Goal: Transaction & Acquisition: Complete application form

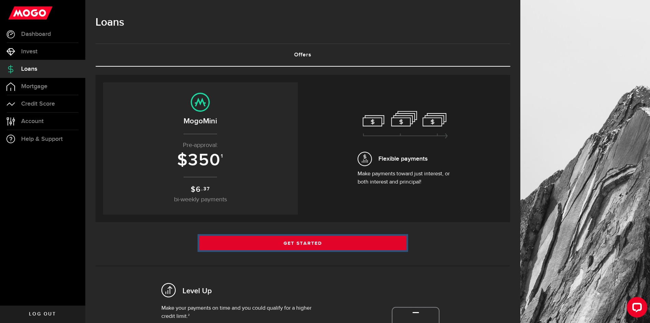
click at [319, 242] on link "Get Started" at bounding box center [303, 243] width 208 height 14
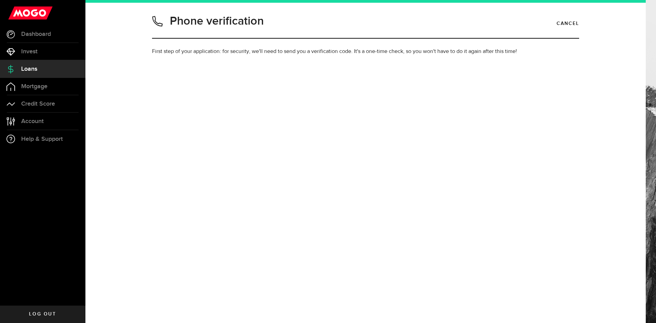
type input "4038578567"
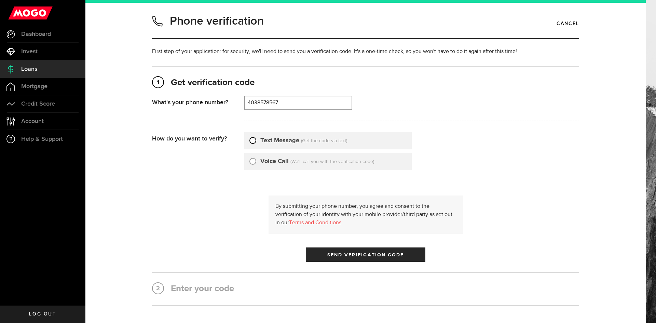
click at [250, 141] on input "Text Message" at bounding box center [252, 139] width 7 height 7
radio input "true"
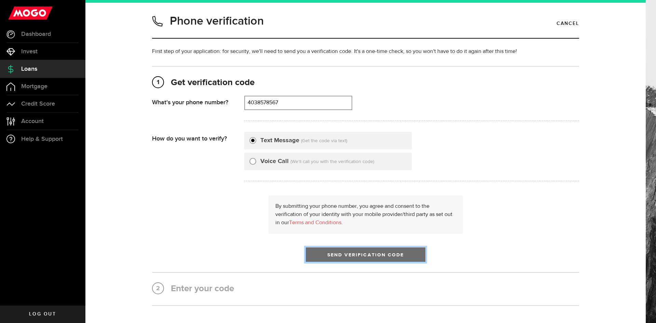
click at [357, 253] on span "Send Verification Code" at bounding box center [365, 254] width 77 height 5
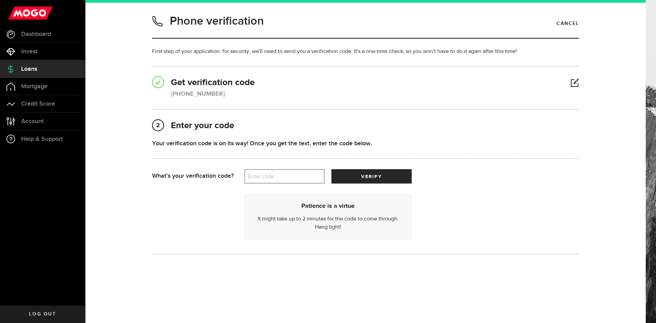
click at [284, 178] on label "Enter code" at bounding box center [284, 176] width 80 height 14
click at [284, 178] on input "Enter code" at bounding box center [284, 176] width 80 height 14
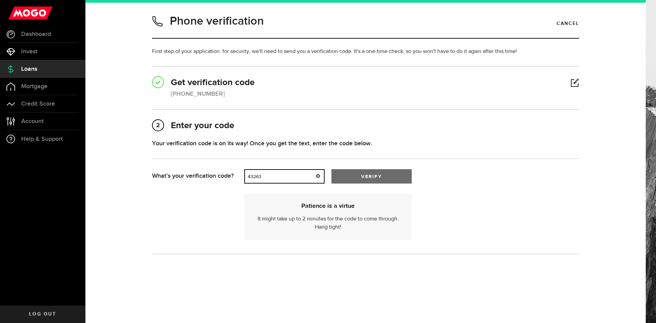
type input "43263"
click at [349, 178] on button "verify" at bounding box center [371, 176] width 80 height 14
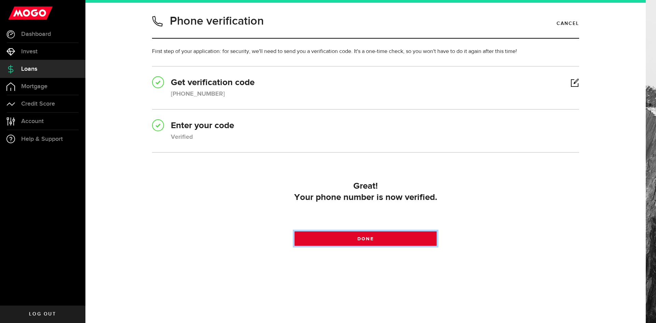
click at [367, 238] on span at bounding box center [366, 240] width 10 height 10
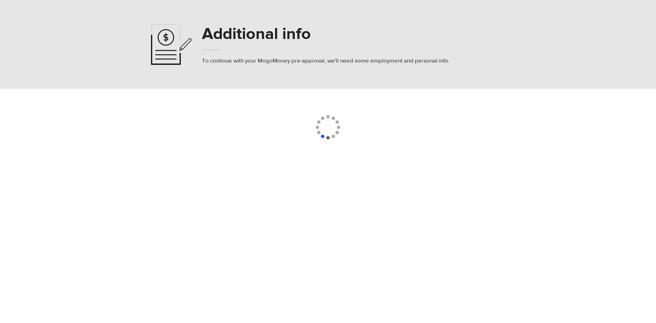
select select
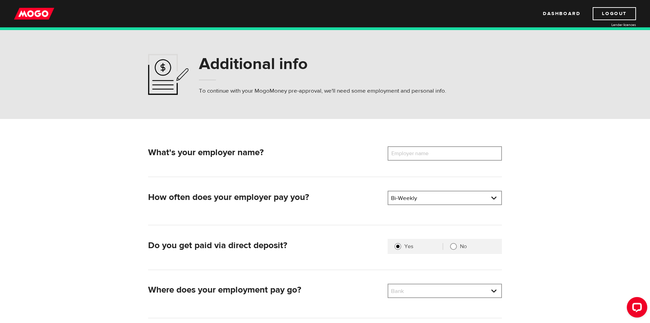
click at [410, 153] on label "Employer name" at bounding box center [415, 153] width 55 height 14
click at [410, 153] on input "Employer name" at bounding box center [445, 153] width 114 height 14
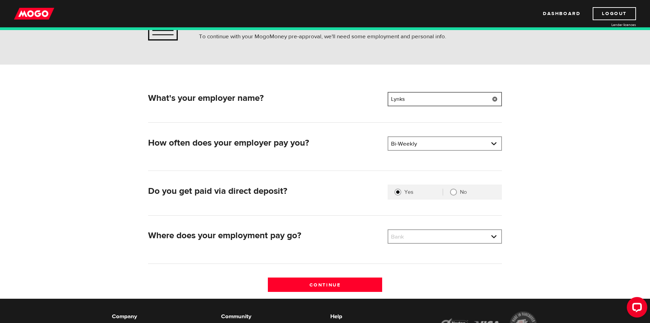
scroll to position [68, 0]
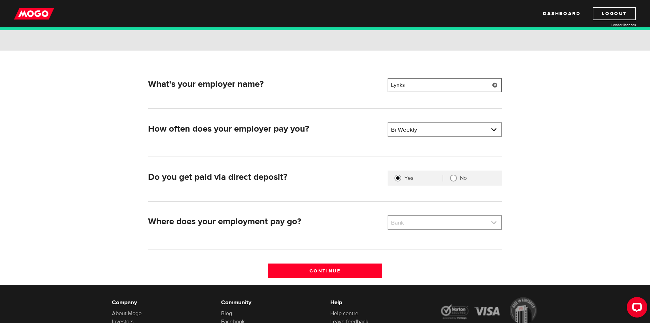
type input "Lynks"
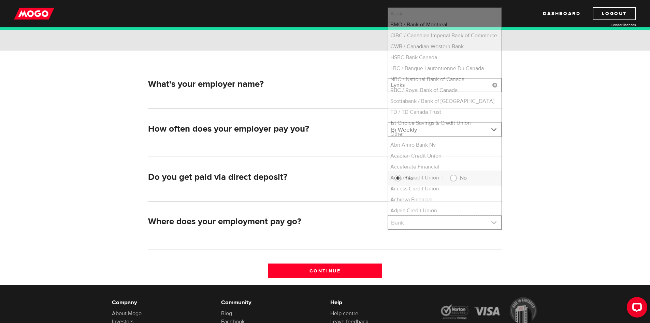
click at [422, 223] on link at bounding box center [445, 222] width 113 height 13
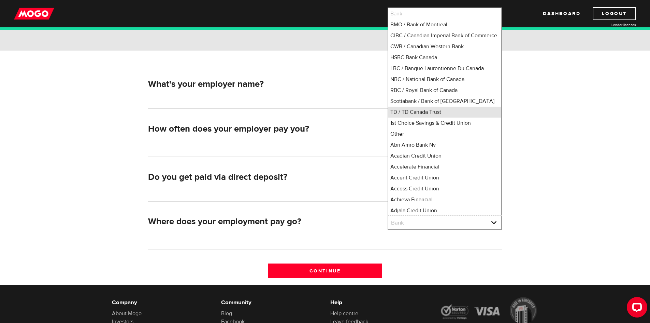
click at [424, 117] on li "TD / TD Canada Trust" at bounding box center [445, 112] width 113 height 11
select select "9"
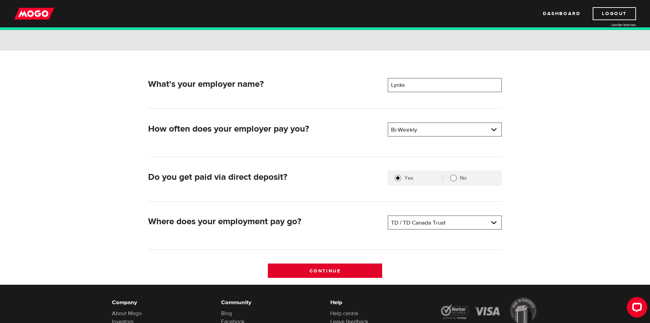
click at [346, 275] on input "Continue" at bounding box center [325, 270] width 114 height 14
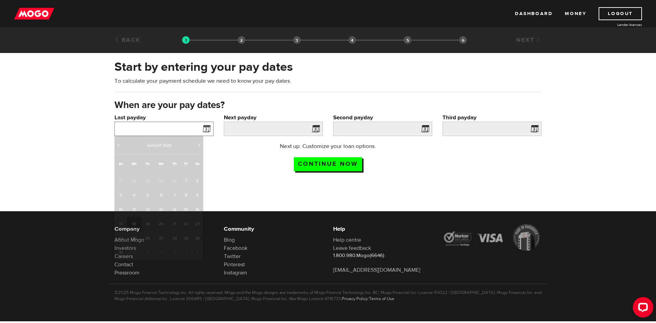
click at [184, 129] on input "Last payday" at bounding box center [163, 129] width 99 height 14
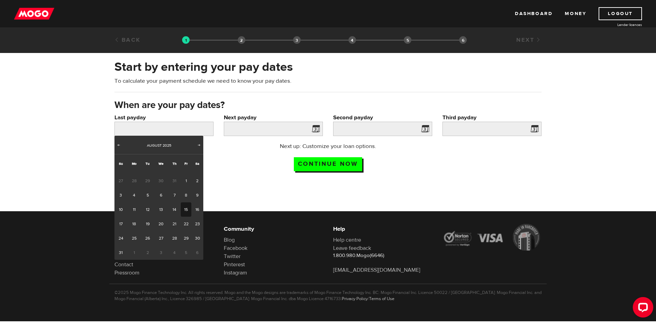
click at [186, 210] on link "15" at bounding box center [186, 209] width 11 height 14
type input "2025/08/15"
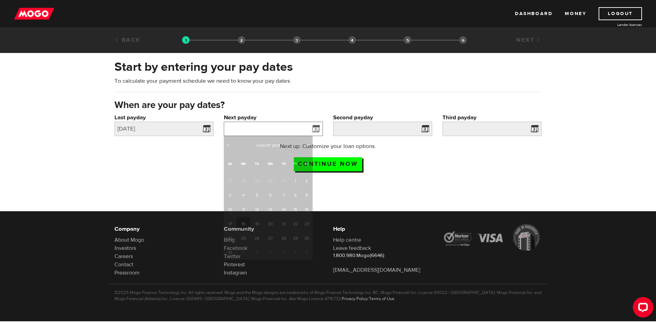
click at [276, 127] on input "Next payday" at bounding box center [273, 129] width 99 height 14
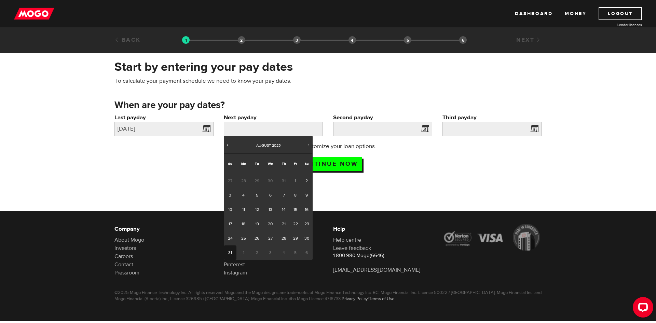
click at [231, 252] on link "31" at bounding box center [230, 252] width 13 height 14
type input "2025/08/31"
type input "2025/9/14"
type input "2025/9/28"
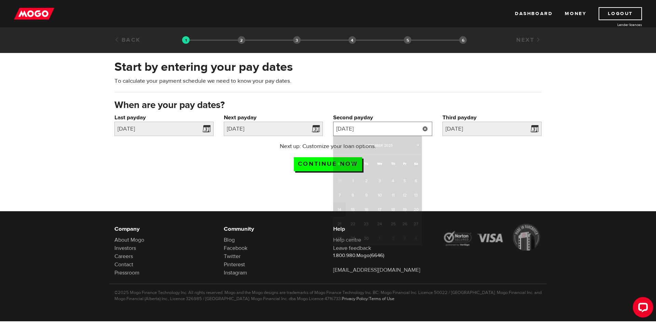
click at [382, 128] on input "2025/9/14" at bounding box center [382, 129] width 99 height 14
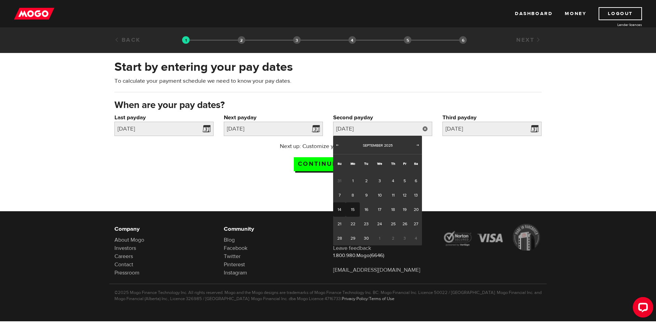
click at [355, 211] on link "15" at bounding box center [353, 209] width 14 height 14
type input "2025/09/15"
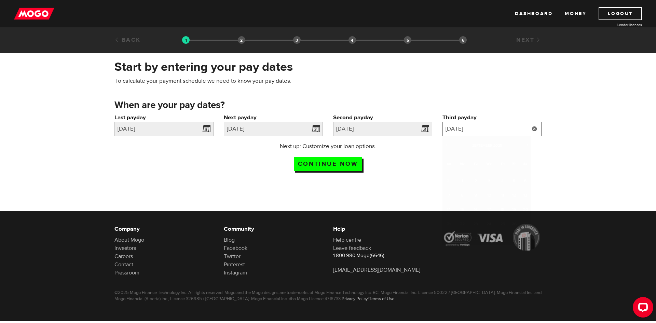
click at [483, 129] on input "2025/9/28" at bounding box center [491, 129] width 99 height 14
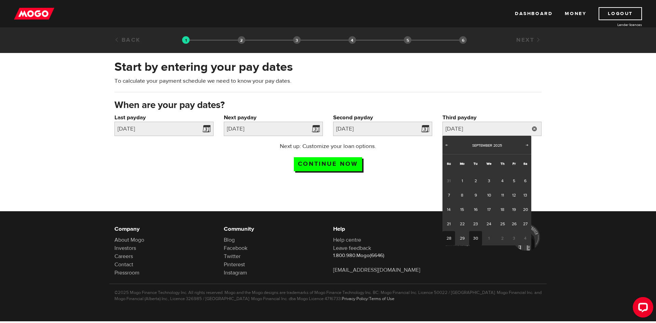
click at [474, 238] on link "30" at bounding box center [475, 238] width 13 height 14
type input "2025/09/30"
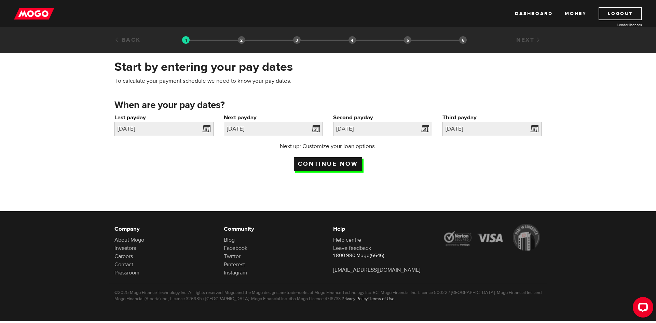
click at [317, 165] on input "Continue now" at bounding box center [328, 164] width 68 height 14
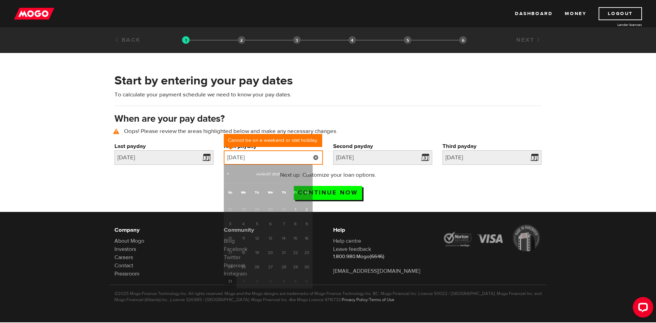
click at [282, 161] on input "[DATE]" at bounding box center [273, 157] width 99 height 14
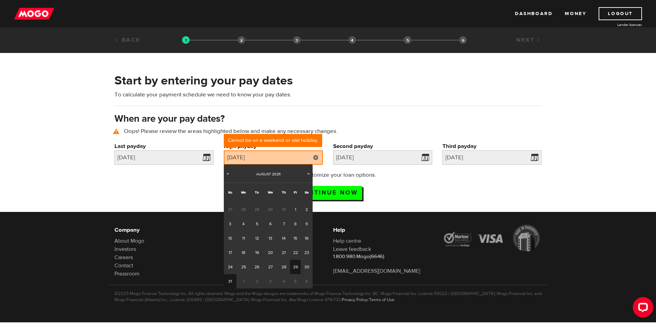
click at [296, 266] on link "29" at bounding box center [295, 266] width 11 height 14
type input "2025/08/29"
type input "2025/9/12"
type input "2025/9/26"
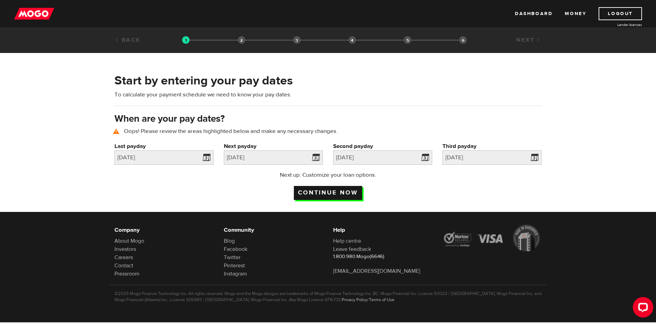
click at [334, 190] on input "Continue now" at bounding box center [328, 193] width 68 height 14
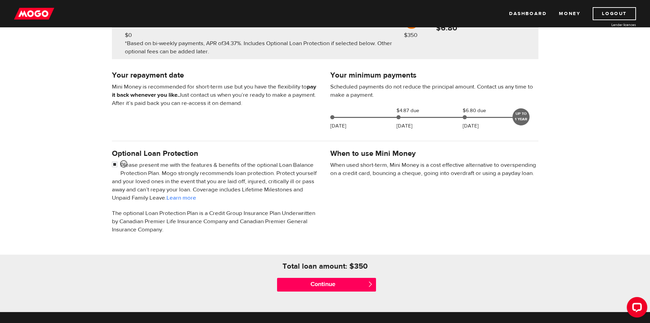
scroll to position [137, 0]
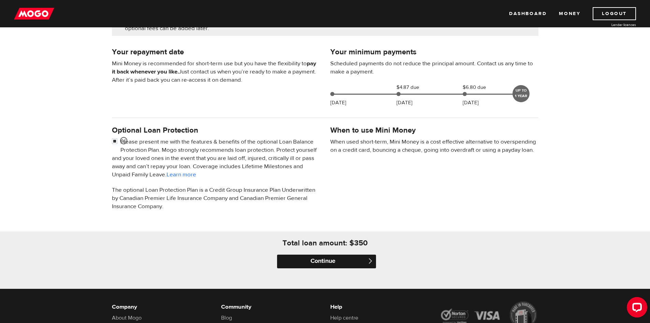
click at [361, 259] on input "Continue" at bounding box center [326, 261] width 99 height 14
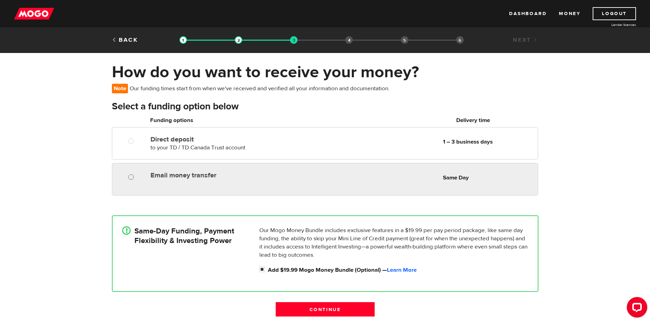
radio input "true"
click at [132, 178] on input "Email money transfer" at bounding box center [132, 177] width 9 height 9
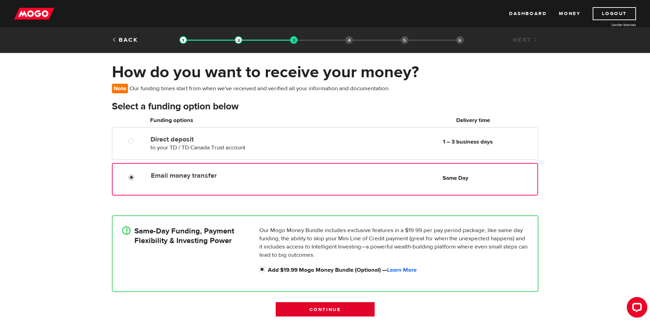
click at [332, 313] on input "Continue" at bounding box center [325, 309] width 99 height 14
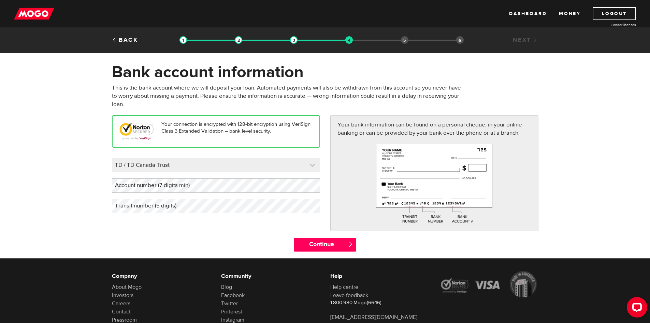
click at [243, 166] on link at bounding box center [216, 165] width 208 height 14
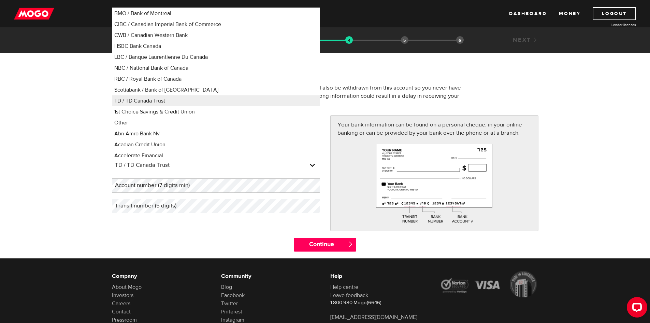
click at [584, 175] on form "Bank account information Oops! Please review the areas highlighted below and ma…" at bounding box center [325, 160] width 650 height 196
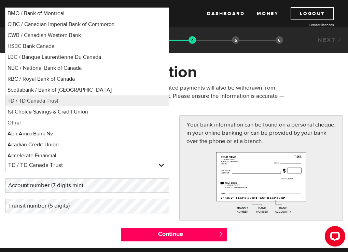
click at [195, 105] on p "This is the bank account where we will deposit your loan. Automated payments wi…" at bounding box center [145, 96] width 280 height 25
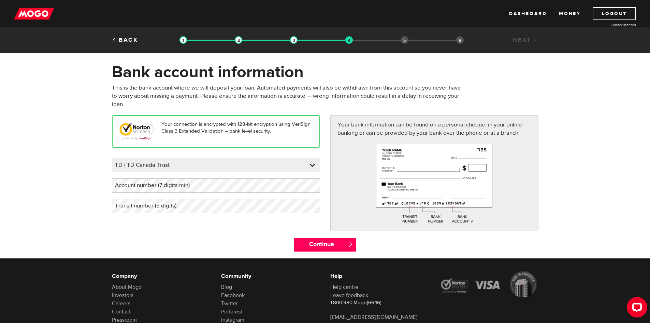
click at [200, 185] on label "Account number (7 digits min)" at bounding box center [158, 185] width 92 height 14
click at [329, 248] on input "Continue" at bounding box center [325, 245] width 62 height 14
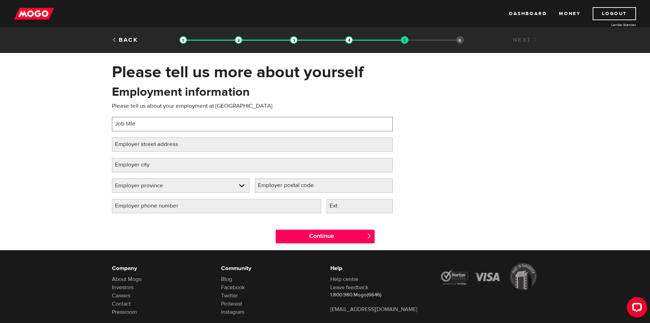
click at [201, 123] on input "Job title" at bounding box center [252, 124] width 281 height 14
type input "Transportation Facilitator"
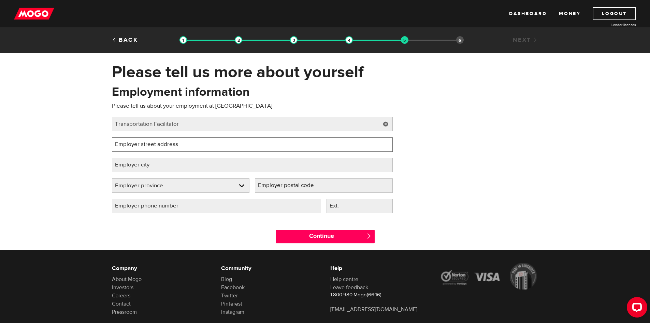
click at [207, 149] on input "Employer street address" at bounding box center [252, 144] width 281 height 14
click at [167, 149] on label "Employer street address" at bounding box center [152, 144] width 80 height 14
click at [167, 149] on input "Employer street address" at bounding box center [252, 144] width 281 height 14
type input "[STREET_ADDRESS]"
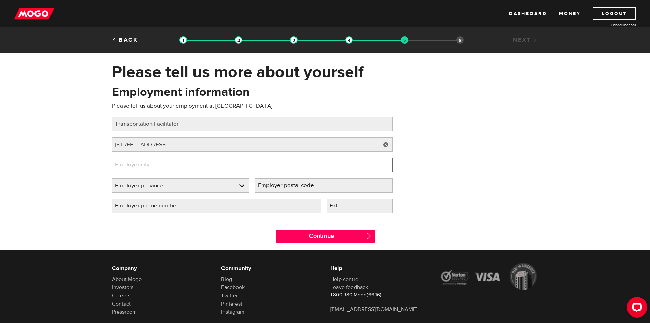
click at [170, 166] on input "Employer city" at bounding box center [252, 165] width 281 height 14
type input "[PERSON_NAME]"
select select "AB"
type input "T0J 1P0"
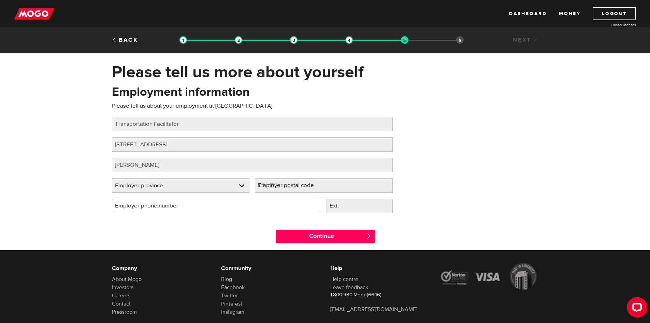
type input "[PHONE_NUMBER]"
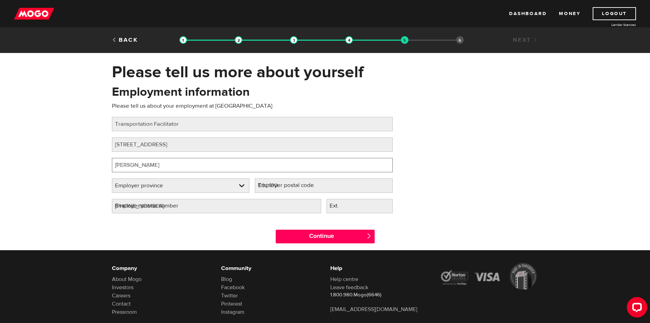
select select "AB"
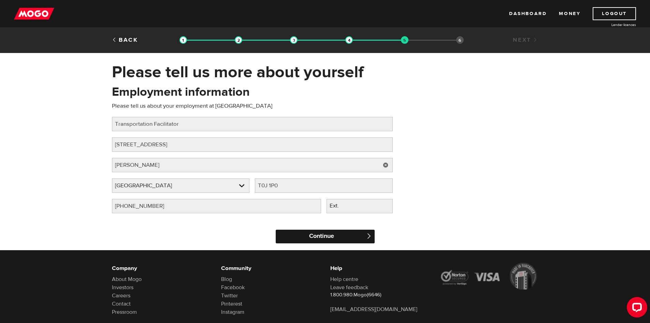
click at [346, 235] on input "Continue" at bounding box center [325, 236] width 99 height 14
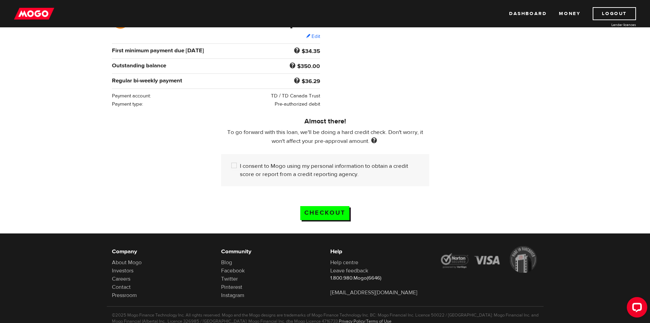
scroll to position [137, 0]
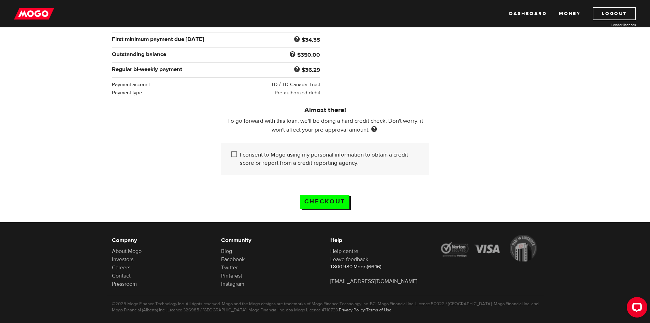
click at [234, 154] on input "I consent to Mogo using my personal information to obtain a credit score or rep…" at bounding box center [235, 155] width 9 height 9
checkbox input "true"
click at [334, 199] on input "Checkout" at bounding box center [324, 202] width 49 height 14
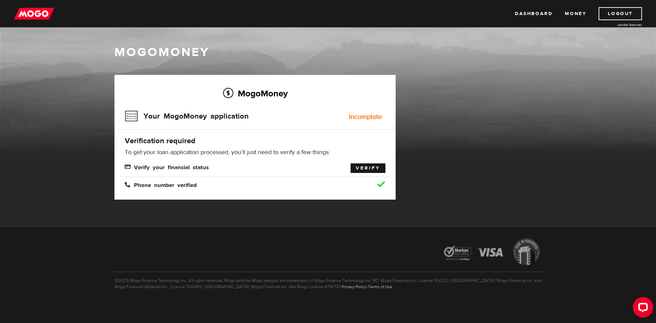
click at [358, 167] on link "Verify" at bounding box center [367, 168] width 35 height 10
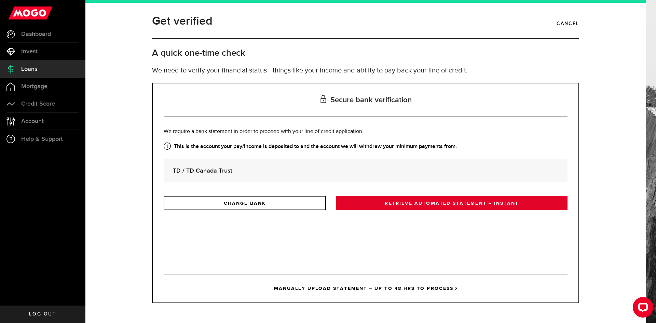
click at [403, 206] on link "RETRIEVE AUTOMATED STATEMENT – INSTANT" at bounding box center [451, 203] width 231 height 14
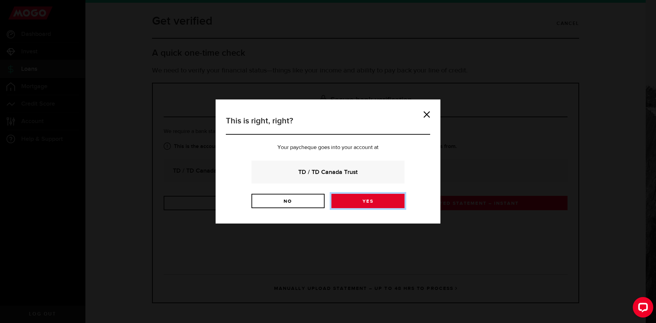
click at [370, 202] on link "Yes" at bounding box center [367, 201] width 73 height 14
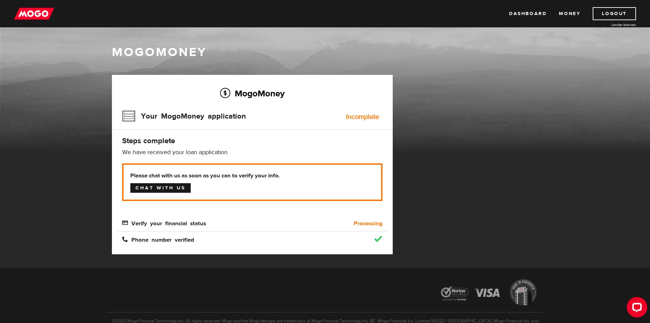
click at [153, 191] on link "Chat with us" at bounding box center [160, 188] width 60 height 10
click at [460, 154] on div "MogoMoney Your MogoMoney application Expired Your MogoMoney credit decision has…" at bounding box center [325, 171] width 437 height 193
click at [615, 145] on div "MogoMoney" at bounding box center [325, 98] width 650 height 109
click at [540, 150] on div "MogoMoney Your MogoMoney application Expired Your MogoMoney credit decision has…" at bounding box center [325, 171] width 437 height 193
click at [571, 15] on link "Money" at bounding box center [570, 13] width 22 height 13
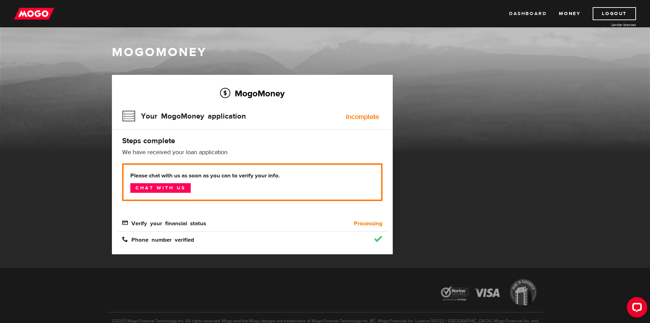
click at [528, 15] on link "Dashboard" at bounding box center [528, 13] width 38 height 13
click at [365, 221] on b "Processing" at bounding box center [368, 223] width 29 height 8
click at [523, 12] on link "Dashboard" at bounding box center [528, 13] width 38 height 13
click at [184, 222] on span "Verify your financial status" at bounding box center [164, 223] width 84 height 6
click at [365, 223] on b "Processing" at bounding box center [368, 223] width 29 height 8
